Goal: Task Accomplishment & Management: Manage account settings

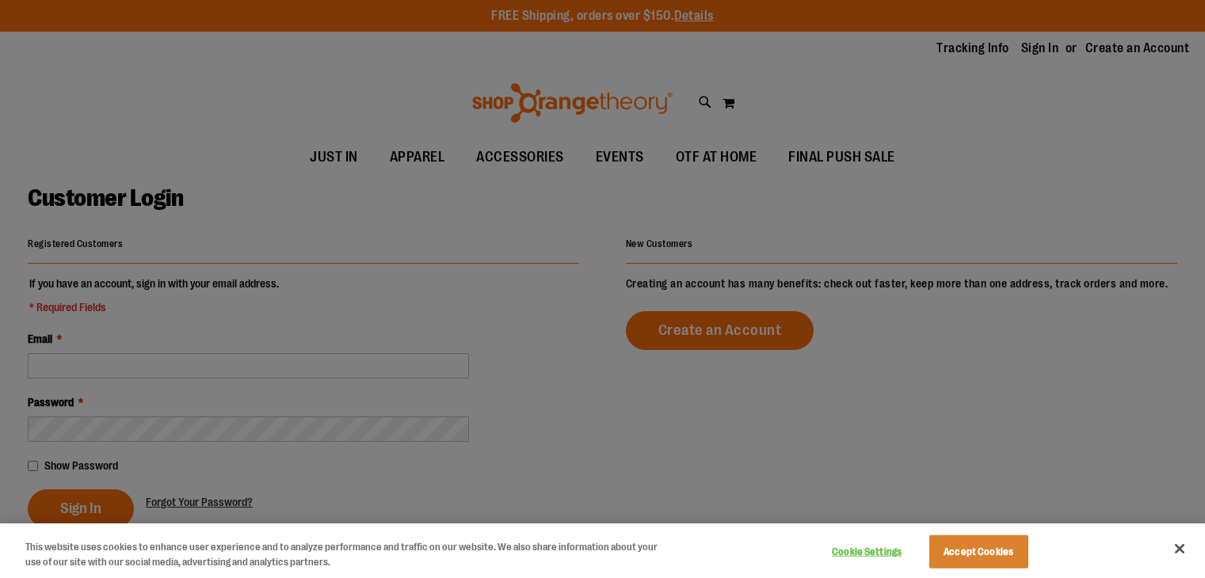
click at [221, 373] on div at bounding box center [602, 289] width 1205 height 578
click at [989, 549] on button "Accept Cookies" at bounding box center [978, 552] width 99 height 33
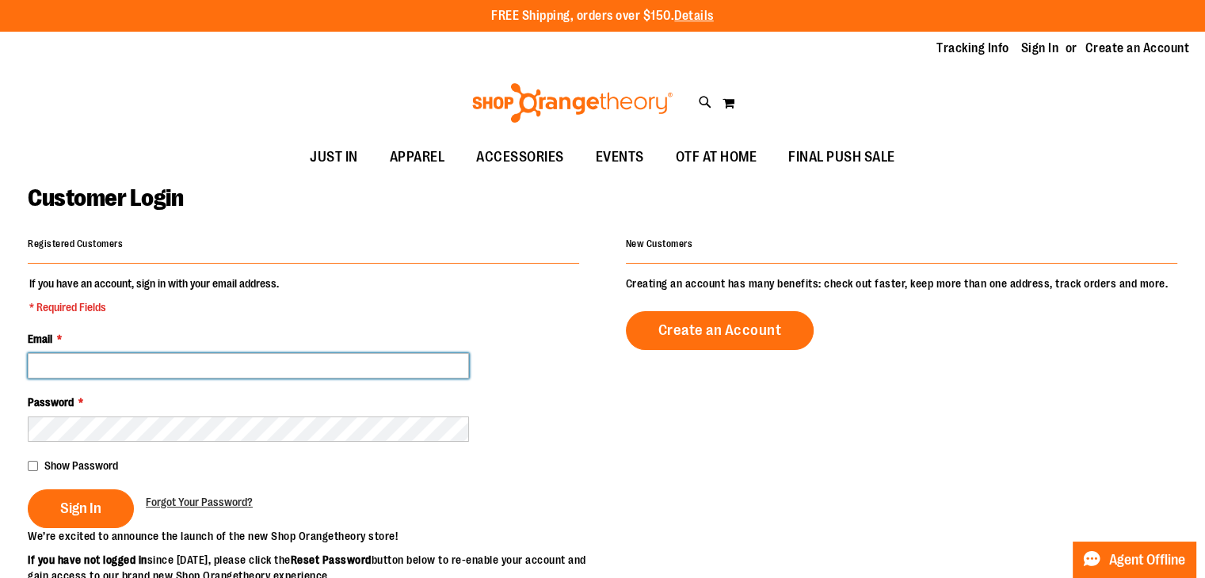
click at [202, 369] on input "Email *" at bounding box center [248, 365] width 441 height 25
type input "**********"
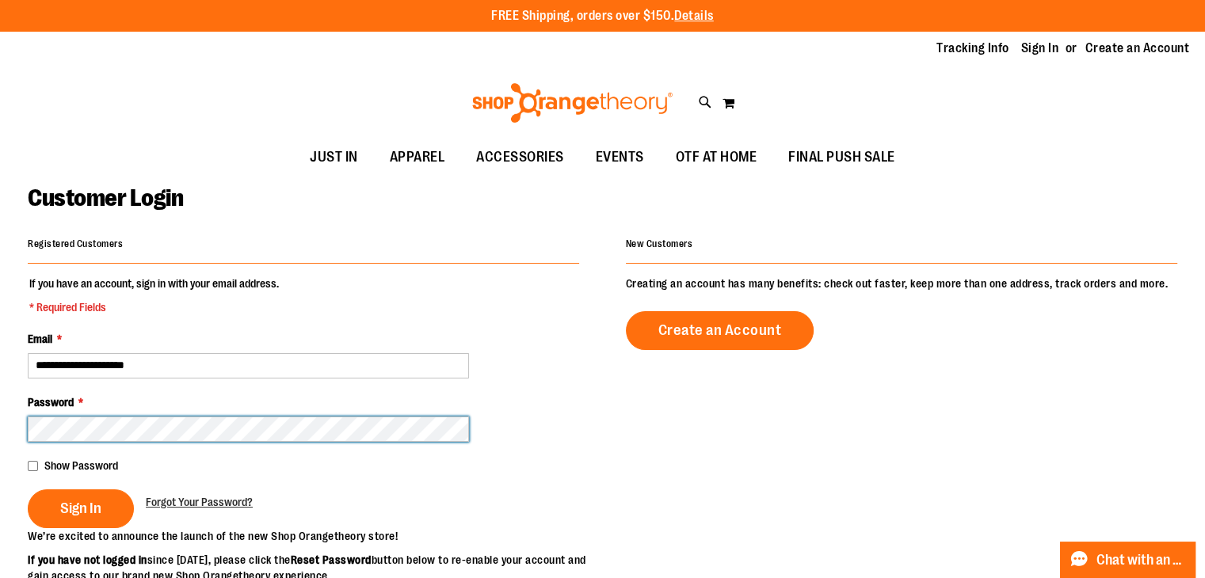
click at [28, 490] on button "Sign In" at bounding box center [81, 509] width 106 height 39
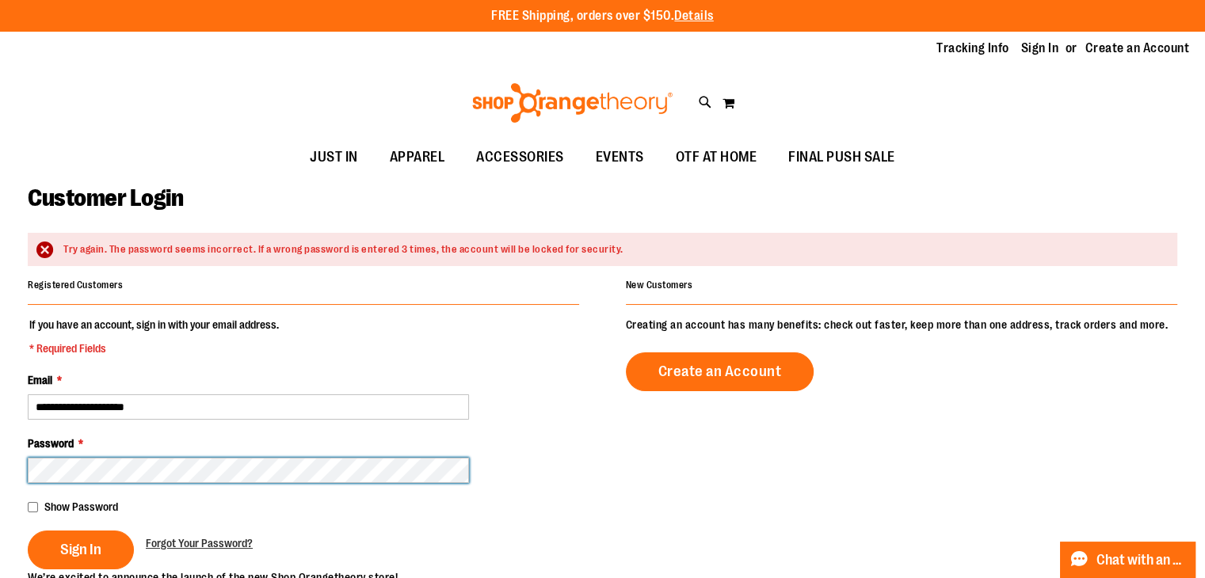
click at [28, 531] on button "Sign In" at bounding box center [81, 550] width 106 height 39
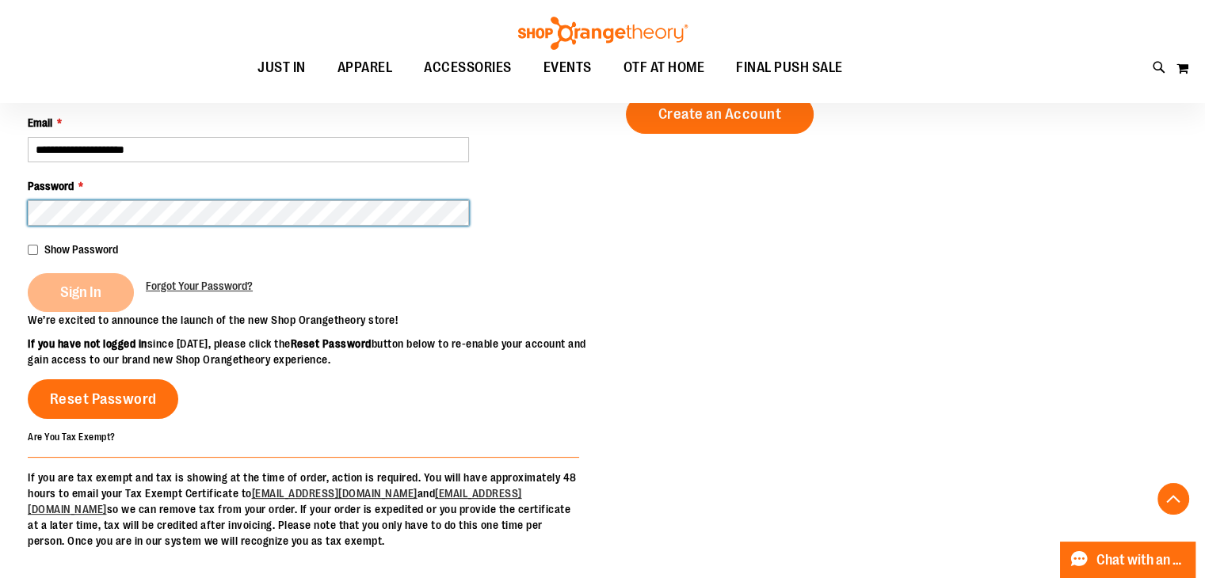
scroll to position [278, 0]
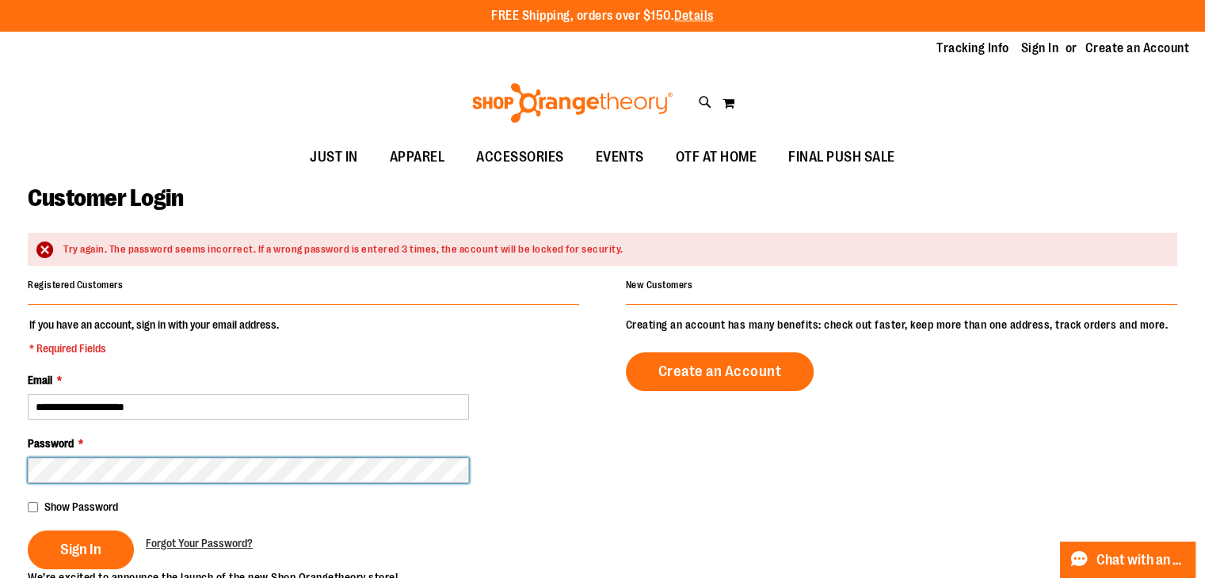
scroll to position [65, 0]
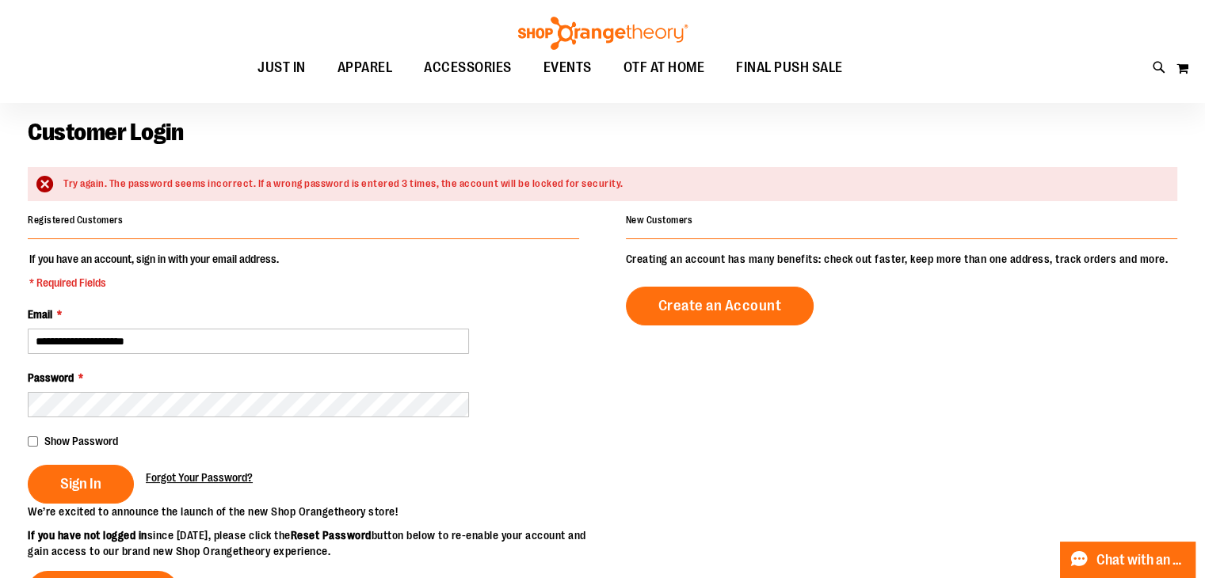
click at [208, 484] on link "Forgot Your Password?" at bounding box center [199, 478] width 107 height 16
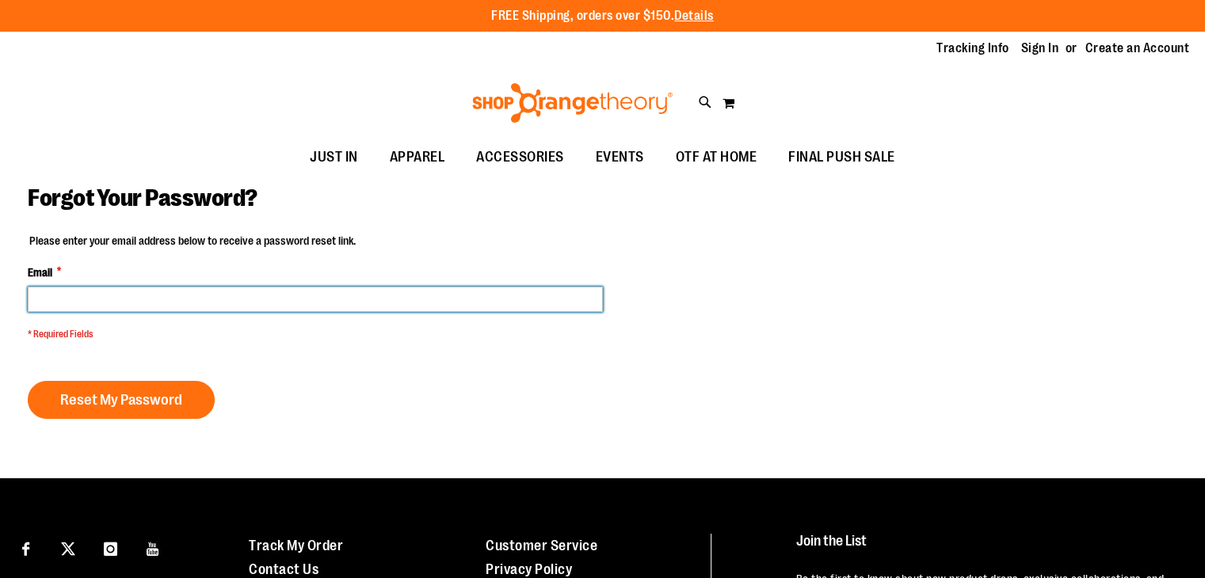
click at [209, 292] on input "Email *" at bounding box center [315, 299] width 575 height 25
type input "**********"
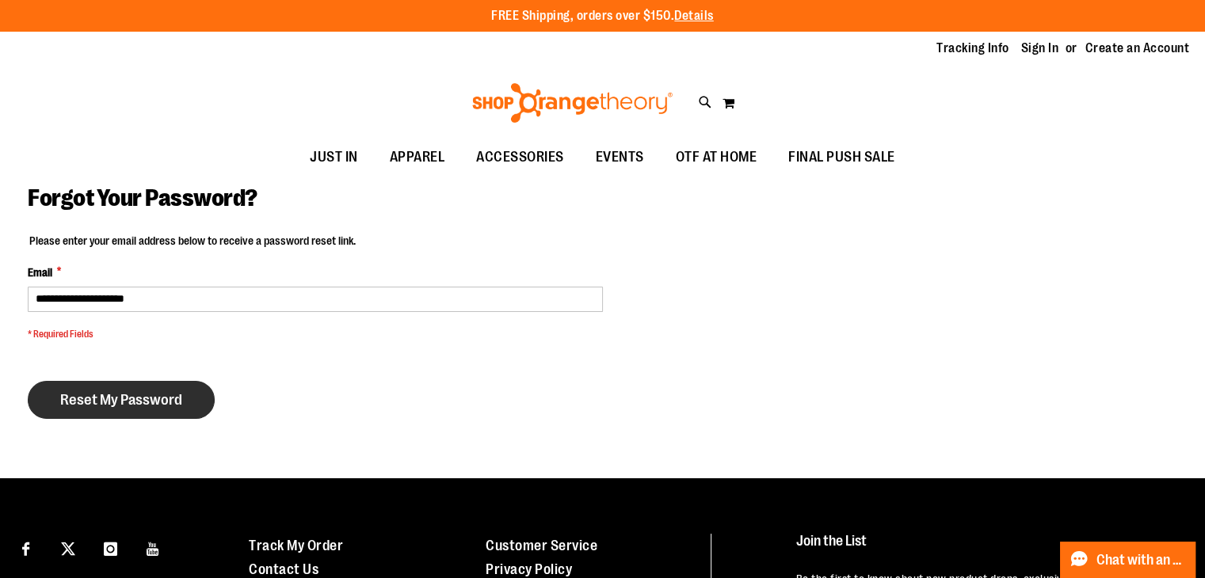
click at [106, 405] on span "Reset My Password" at bounding box center [121, 399] width 122 height 17
